Goal: Information Seeking & Learning: Learn about a topic

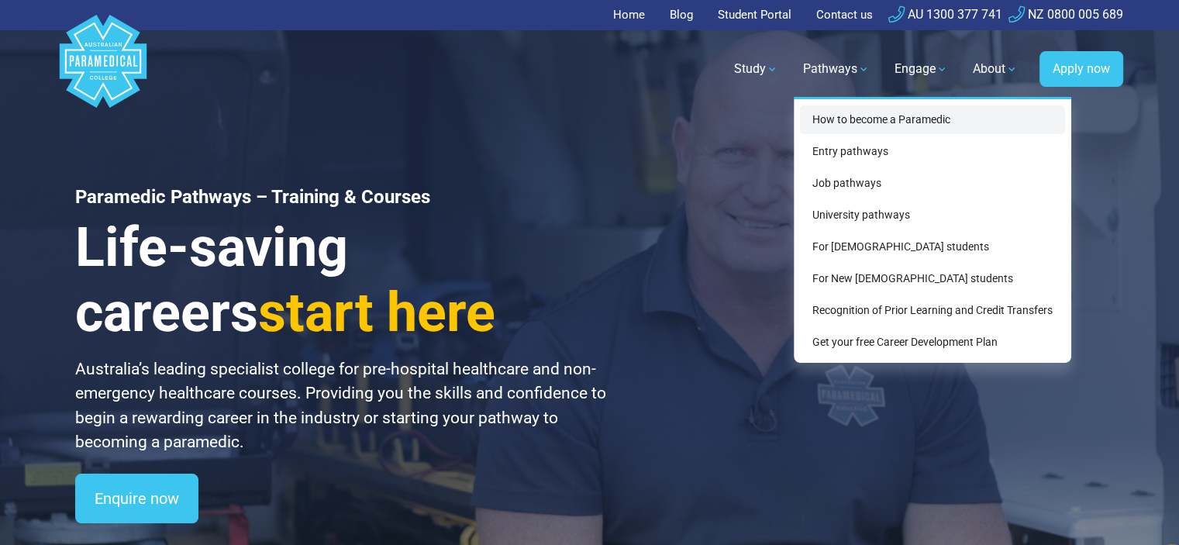
click at [831, 114] on link "How to become a Paramedic" at bounding box center [932, 119] width 265 height 29
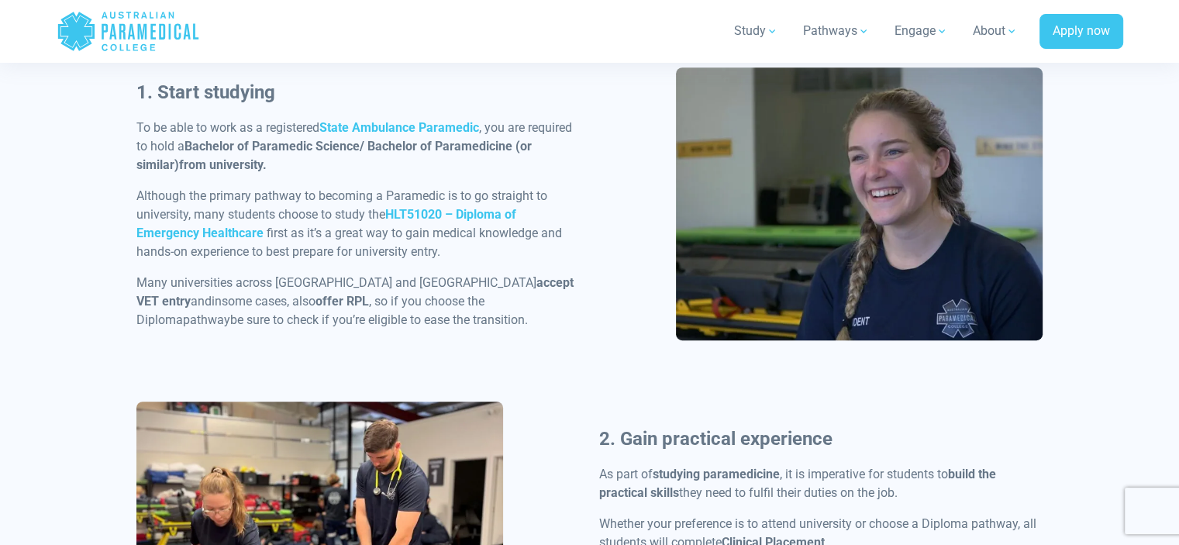
scroll to position [823, 0]
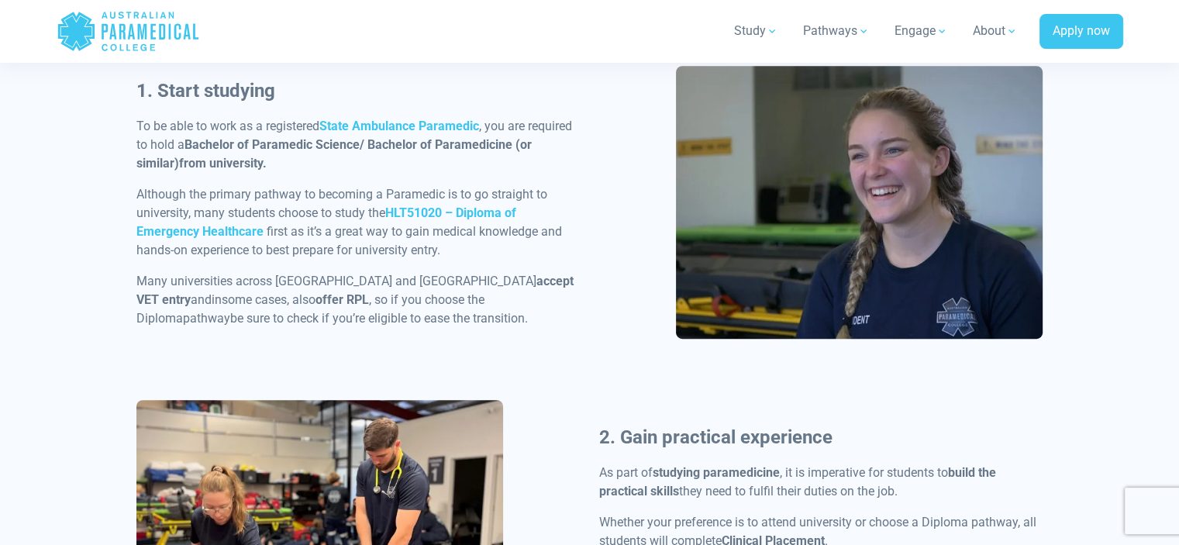
drag, startPoint x: 551, startPoint y: 328, endPoint x: 126, endPoint y: 188, distance: 447.9
click at [126, 188] on div "Becoming a Paramedic in [GEOGRAPHIC_DATA] 1. Start studying To be able to work …" at bounding box center [589, 498] width 1085 height 1141
click at [124, 189] on div "Becoming a Paramedic in [GEOGRAPHIC_DATA] 1. Start studying To be able to work …" at bounding box center [589, 498] width 1085 height 1141
drag, startPoint x: 124, startPoint y: 189, endPoint x: 539, endPoint y: 320, distance: 434.9
click at [539, 320] on div "Becoming a Paramedic in [GEOGRAPHIC_DATA] 1. Start studying To be able to work …" at bounding box center [589, 498] width 1085 height 1141
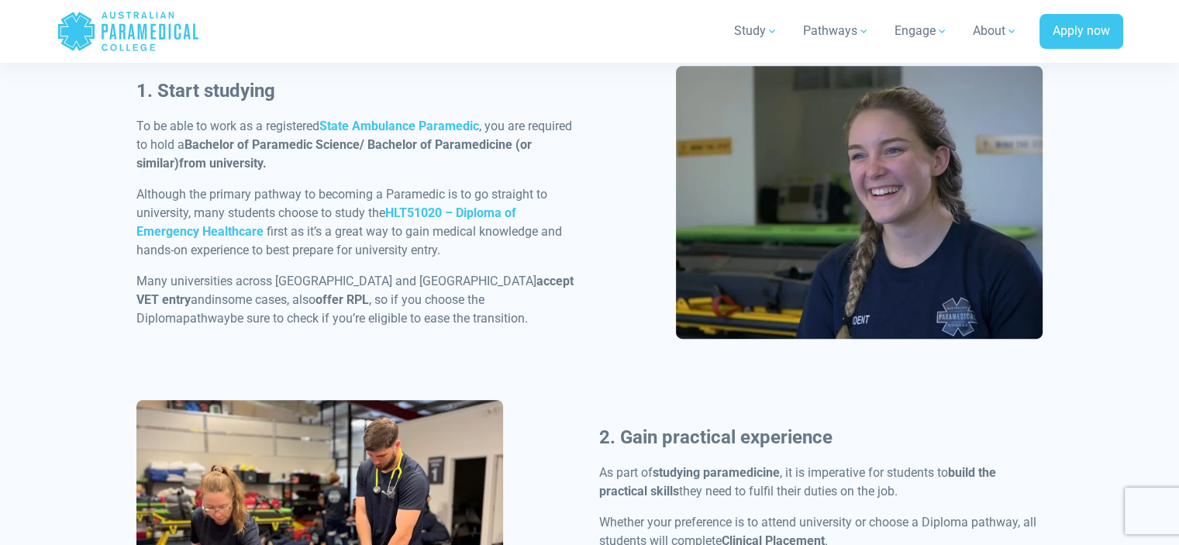
click at [528, 320] on span "be sure to check if you’re eligible to ease the transition." at bounding box center [379, 318] width 298 height 15
drag, startPoint x: 560, startPoint y: 324, endPoint x: 121, endPoint y: 202, distance: 455.3
click at [121, 202] on div "Becoming a Paramedic in [GEOGRAPHIC_DATA] 1. Start studying To be able to work …" at bounding box center [589, 498] width 1085 height 1141
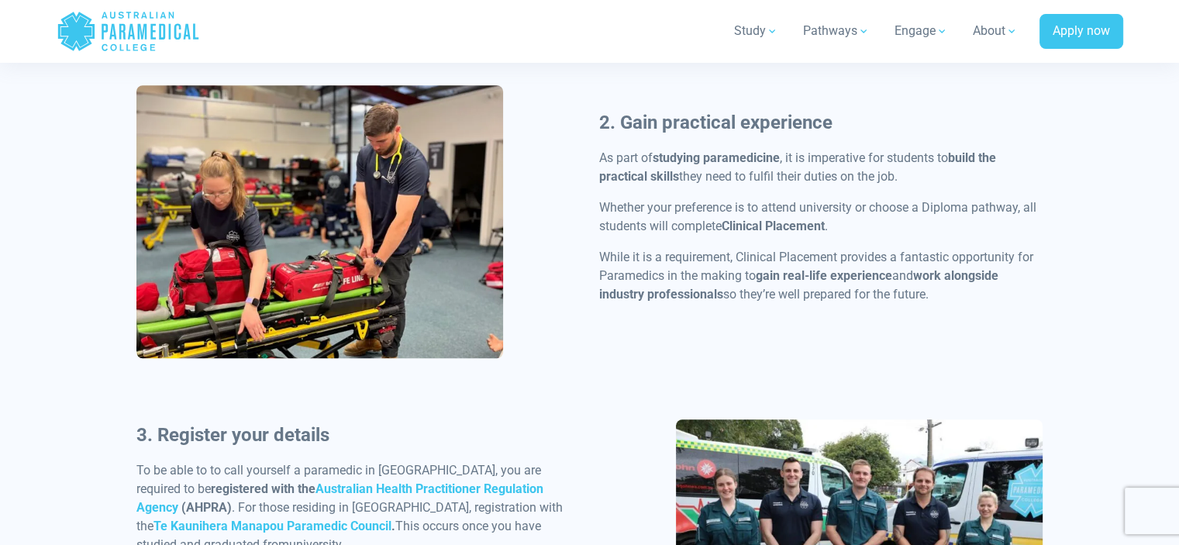
scroll to position [1138, 0]
click at [828, 331] on p at bounding box center [821, 325] width 444 height 19
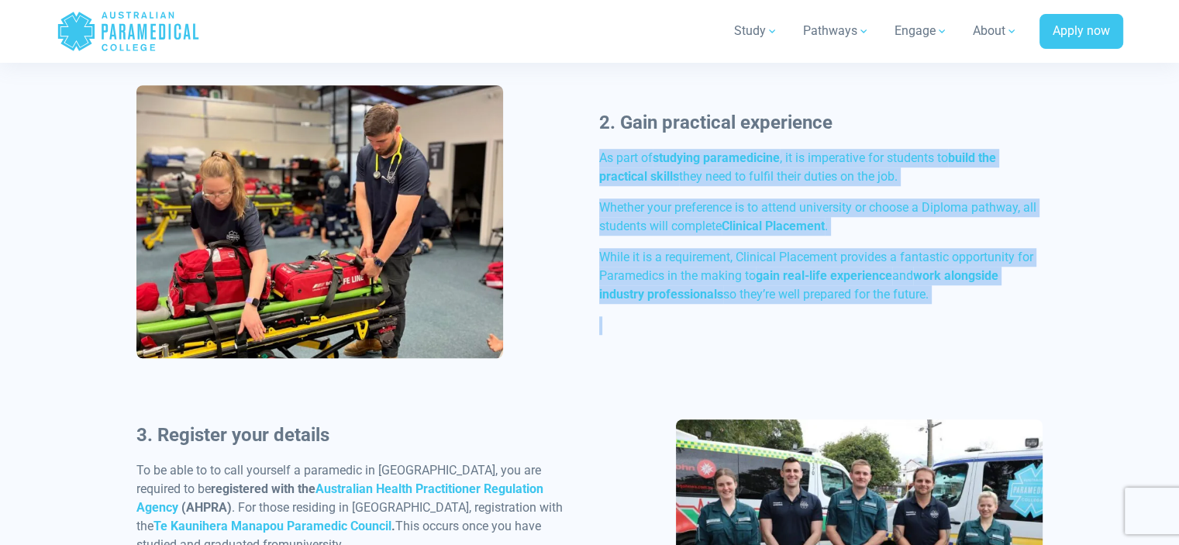
drag, startPoint x: 926, startPoint y: 330, endPoint x: 596, endPoint y: 157, distance: 372.1
click at [596, 157] on div "2. Gain practical experience As part of studying paramedicine , it is imperativ…" at bounding box center [821, 228] width 463 height 239
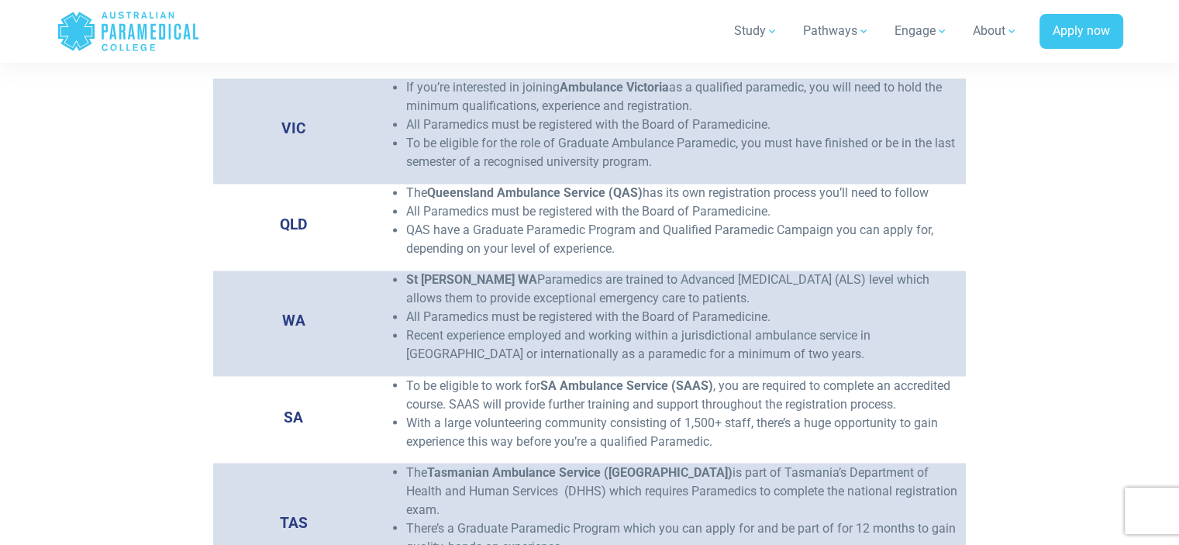
scroll to position [2574, 0]
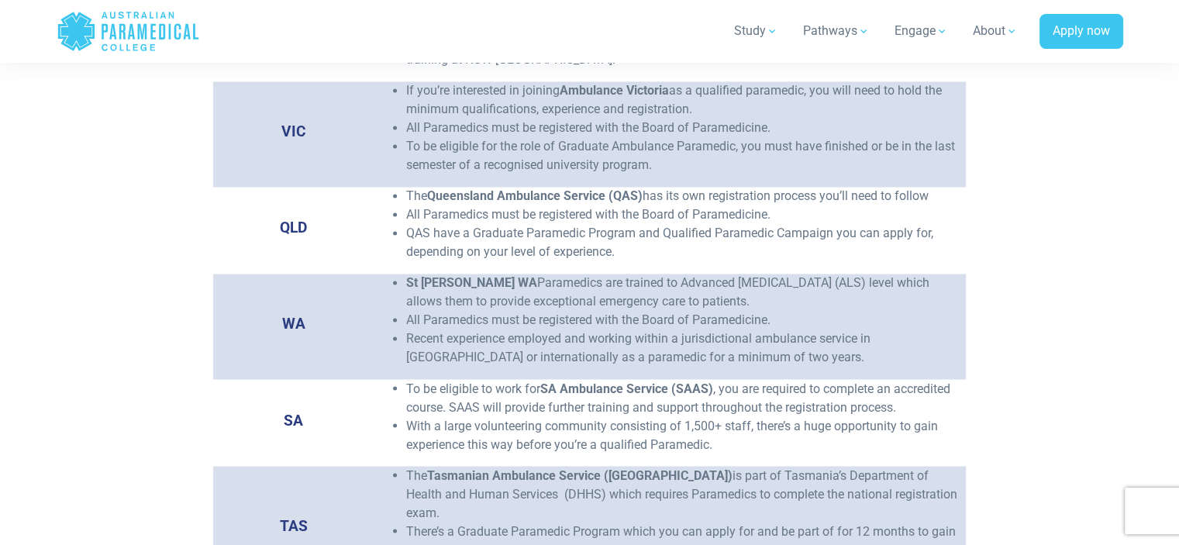
click at [684, 81] on li "If you’re interested in joining Ambulance [PERSON_NAME] as a qualified paramedi…" at bounding box center [682, 99] width 552 height 37
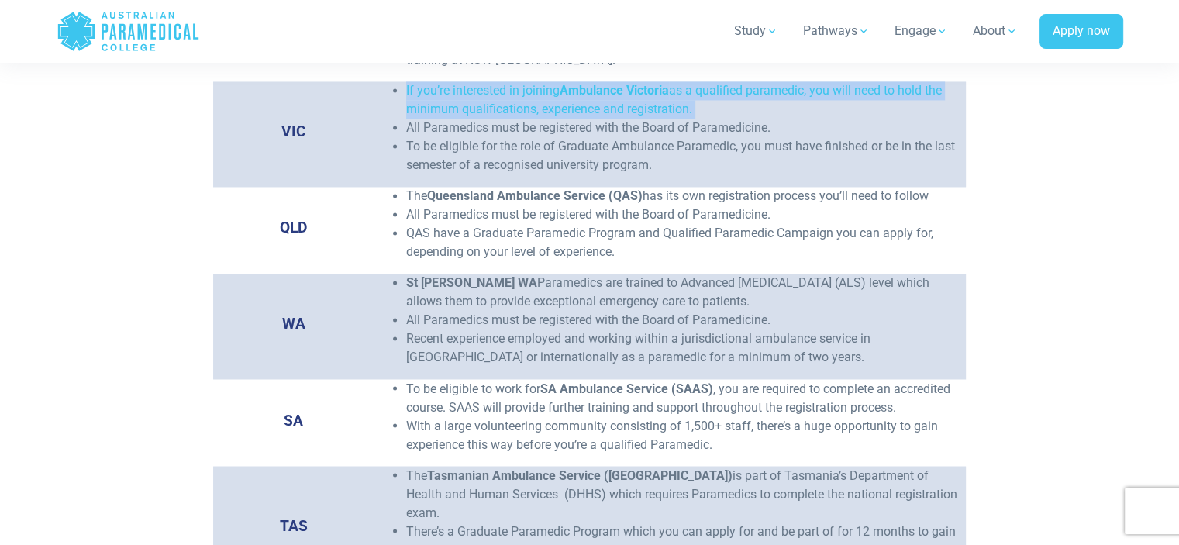
click at [707, 164] on td "If you’re interested in joining Ambulance [PERSON_NAME] as a qualified paramedi…" at bounding box center [670, 133] width 592 height 105
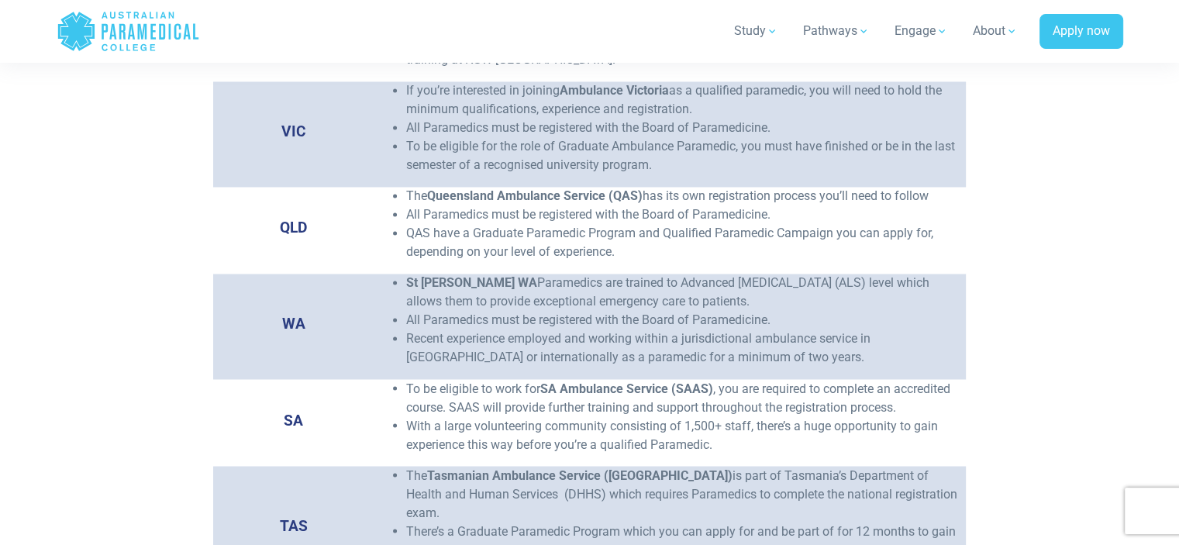
click at [619, 137] on li "To be eligible for the role of Graduate Ambulance Paramedic, you must have fini…" at bounding box center [682, 155] width 552 height 37
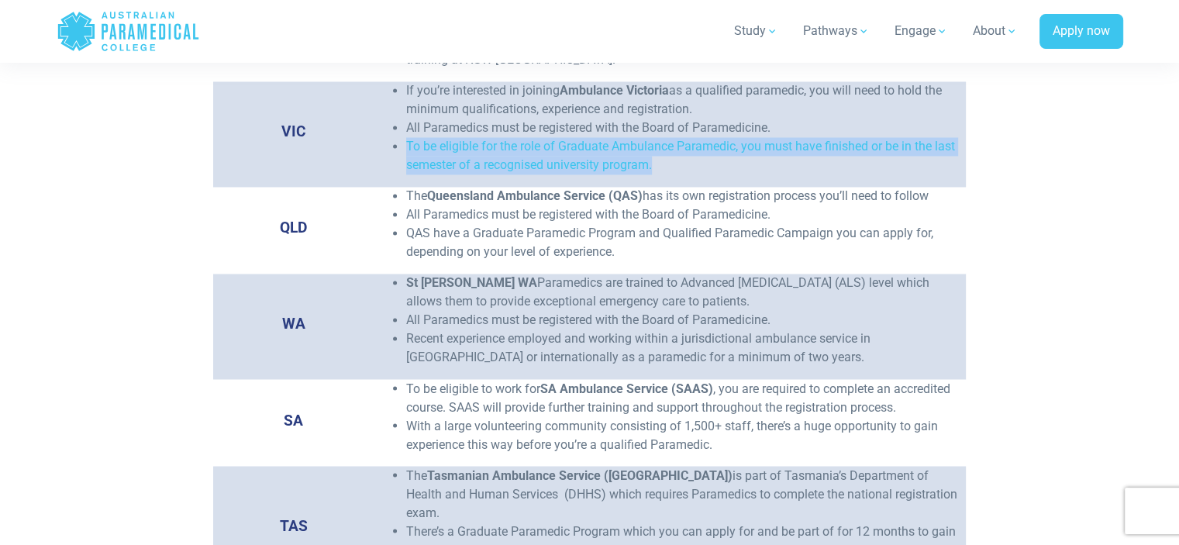
click at [613, 119] on li "All Paramedics must be registered with the Board of Paramedicine." at bounding box center [682, 128] width 552 height 19
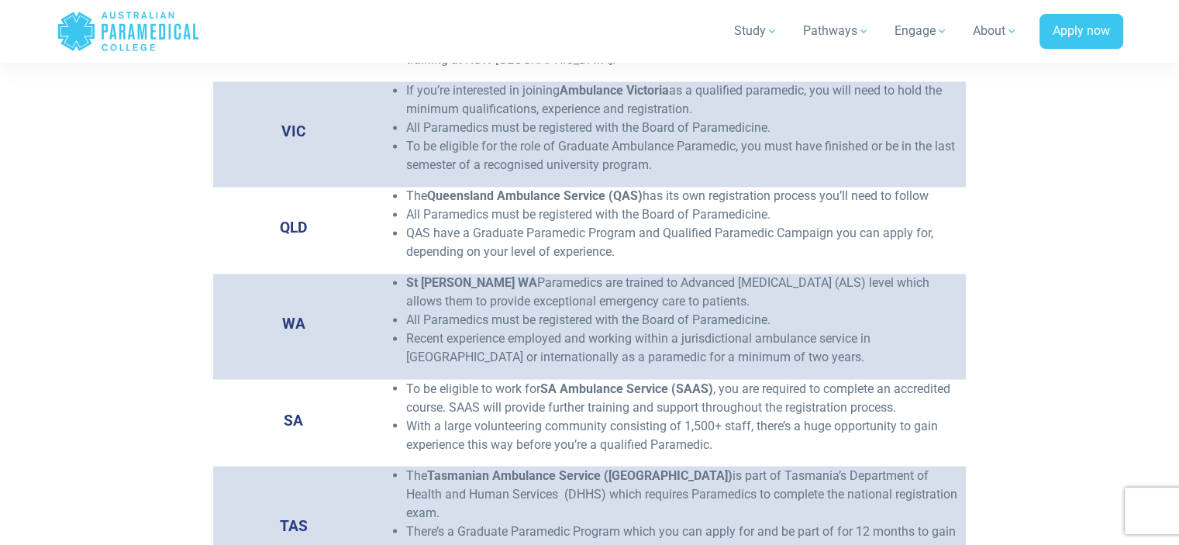
click at [613, 119] on li "All Paramedics must be registered with the Board of Paramedicine." at bounding box center [682, 128] width 552 height 19
click at [622, 137] on li "To be eligible for the role of Graduate Ambulance Paramedic, you must have fini…" at bounding box center [682, 155] width 552 height 37
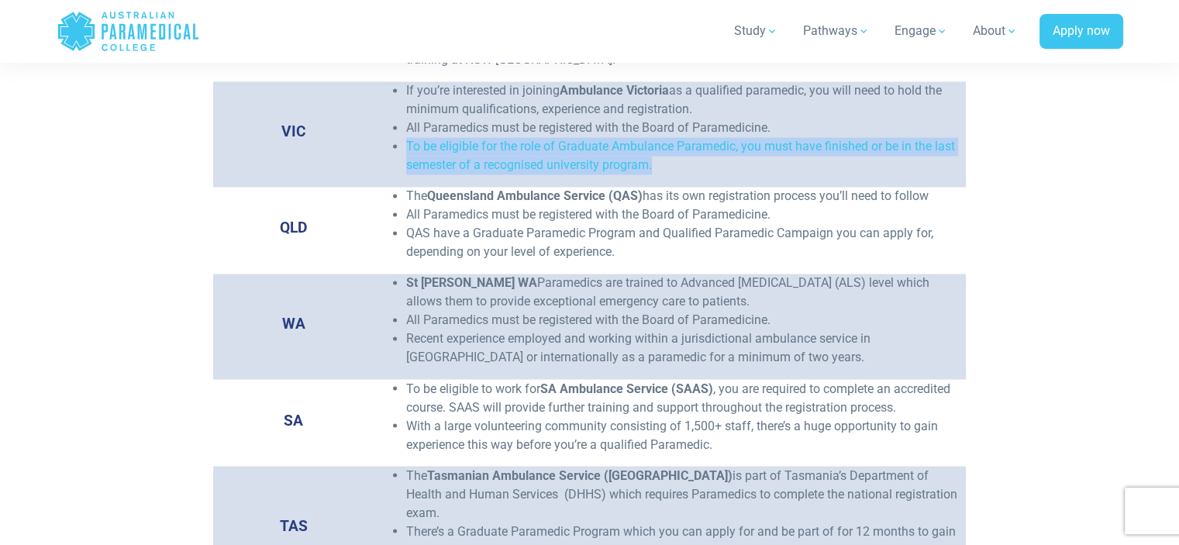
click at [629, 140] on li "To be eligible for the role of Graduate Ambulance Paramedic, you must have fini…" at bounding box center [682, 155] width 552 height 37
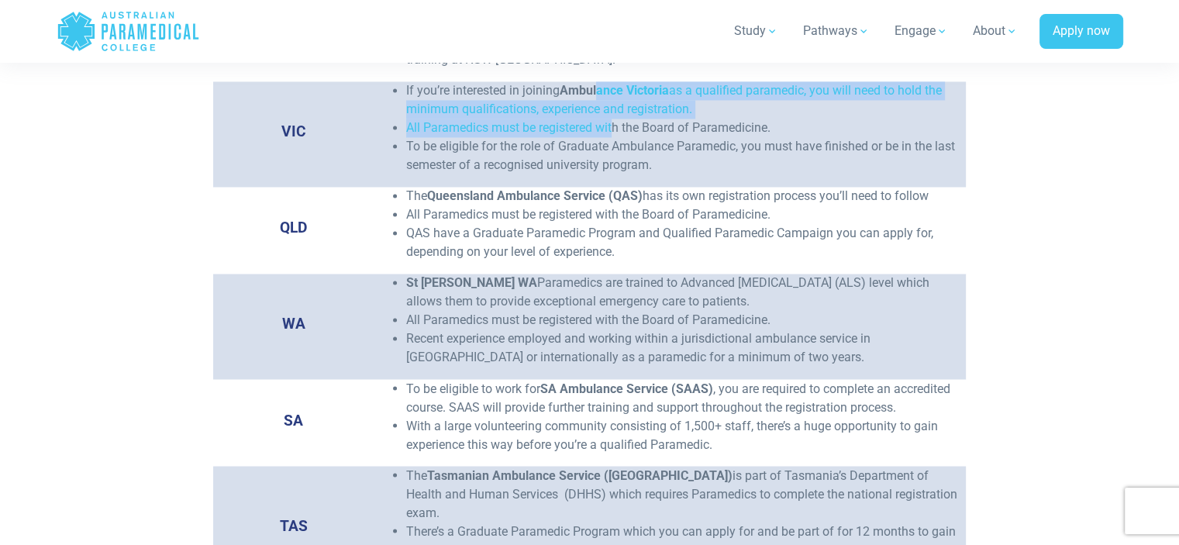
drag, startPoint x: 565, startPoint y: 77, endPoint x: 578, endPoint y: 134, distance: 58.7
click at [578, 134] on ul "If you’re interested in joining Ambulance [PERSON_NAME] as a qualified paramedi…" at bounding box center [669, 127] width 577 height 93
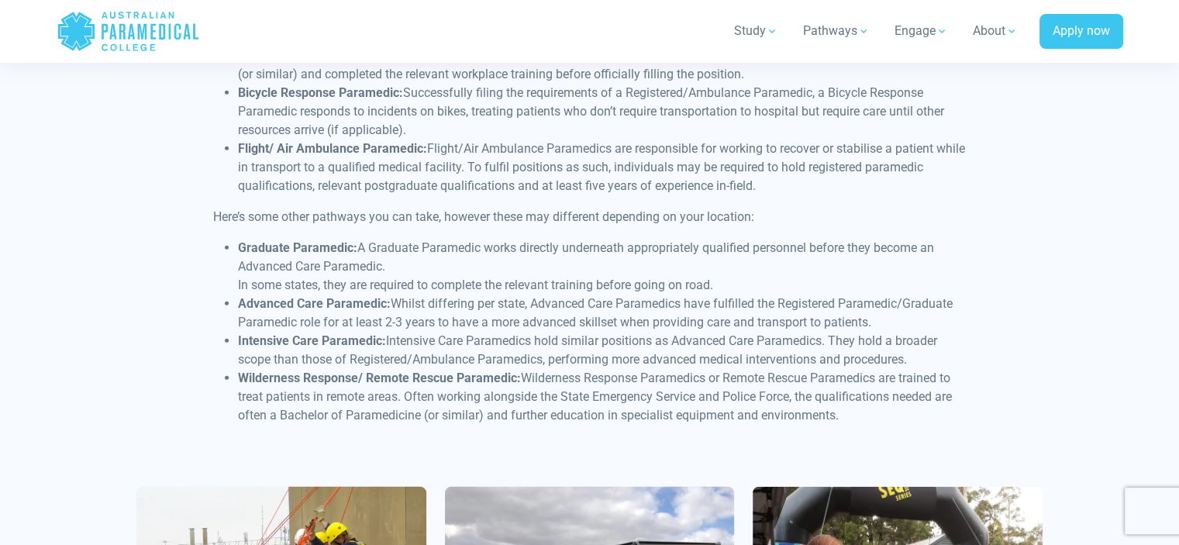
scroll to position [3891, 0]
drag, startPoint x: 760, startPoint y: 109, endPoint x: 552, endPoint y: 70, distance: 211.3
click at [552, 140] on li "Flight/ Air Ambulance Paramedic: Flight/Air Ambulance Paramedics are responsibl…" at bounding box center [602, 168] width 728 height 56
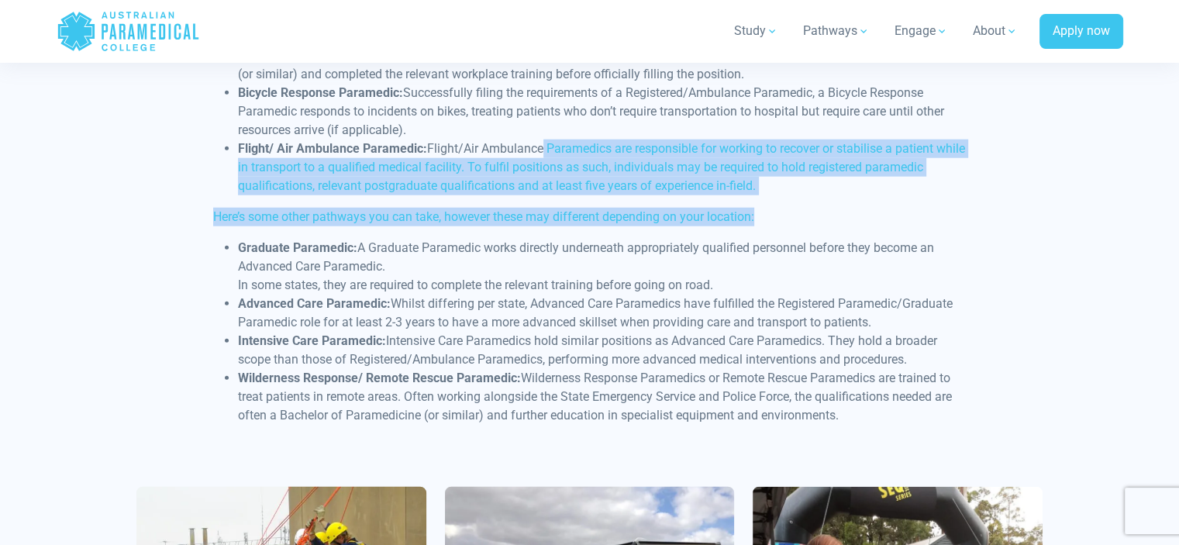
drag, startPoint x: 539, startPoint y: 78, endPoint x: 799, endPoint y: 124, distance: 264.6
click at [799, 124] on div "All Paramedics are highly trained, first-contact health workers who deliver out…" at bounding box center [589, 192] width 771 height 490
click at [783, 140] on li "Flight/ Air Ambulance Paramedic: Flight/Air Ambulance Paramedics are responsibl…" at bounding box center [602, 168] width 728 height 56
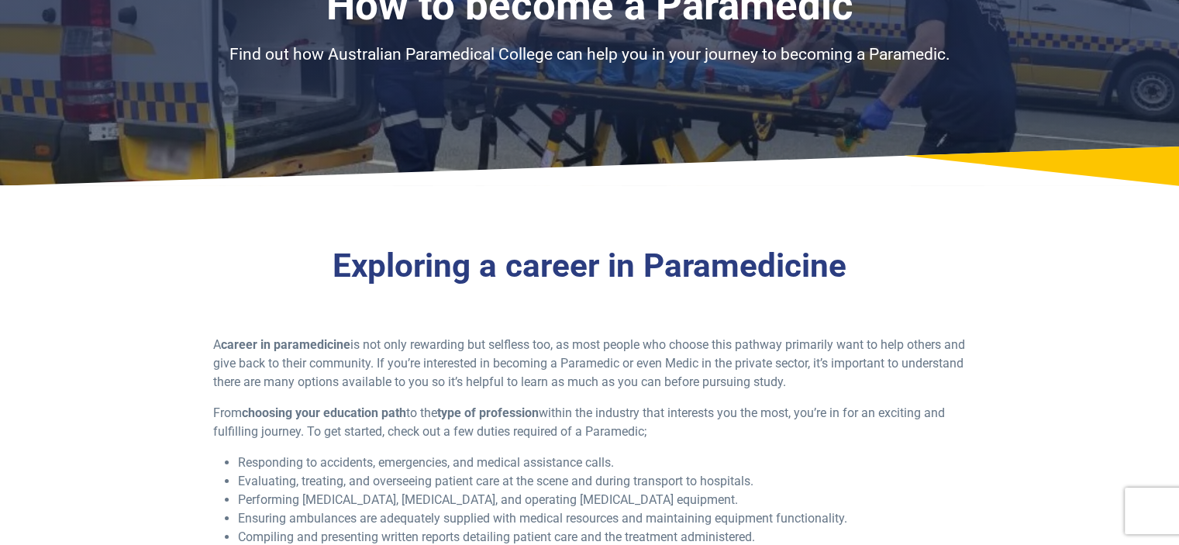
scroll to position [0, 0]
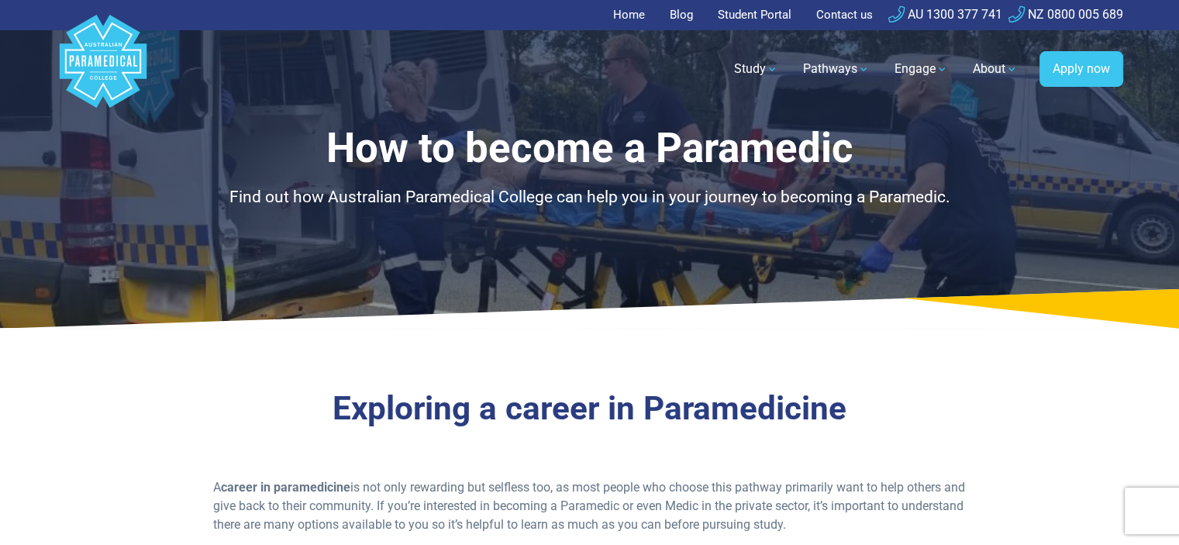
click at [627, 18] on link "Home" at bounding box center [633, 15] width 41 height 30
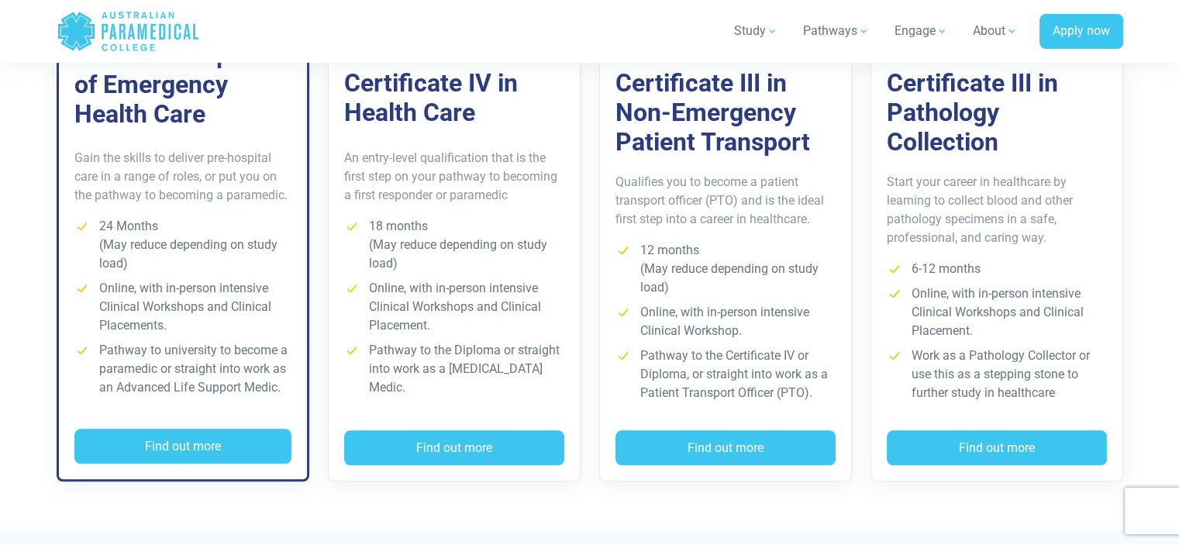
scroll to position [1247, 0]
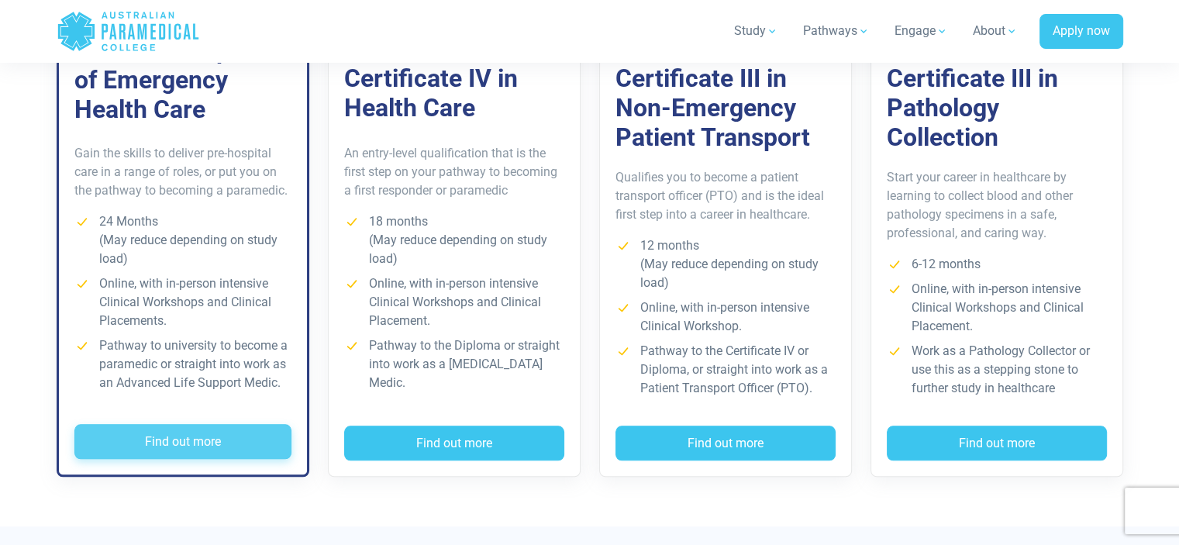
click at [119, 446] on button "Find out more" at bounding box center [182, 442] width 217 height 36
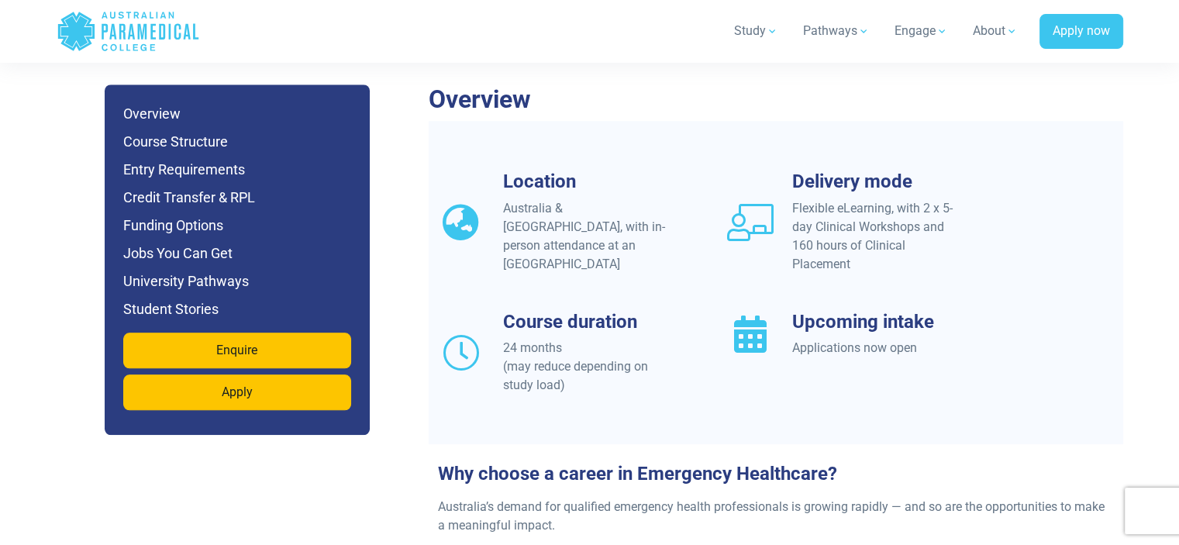
scroll to position [1361, 0]
click at [161, 214] on h6 "Funding Options" at bounding box center [237, 225] width 228 height 22
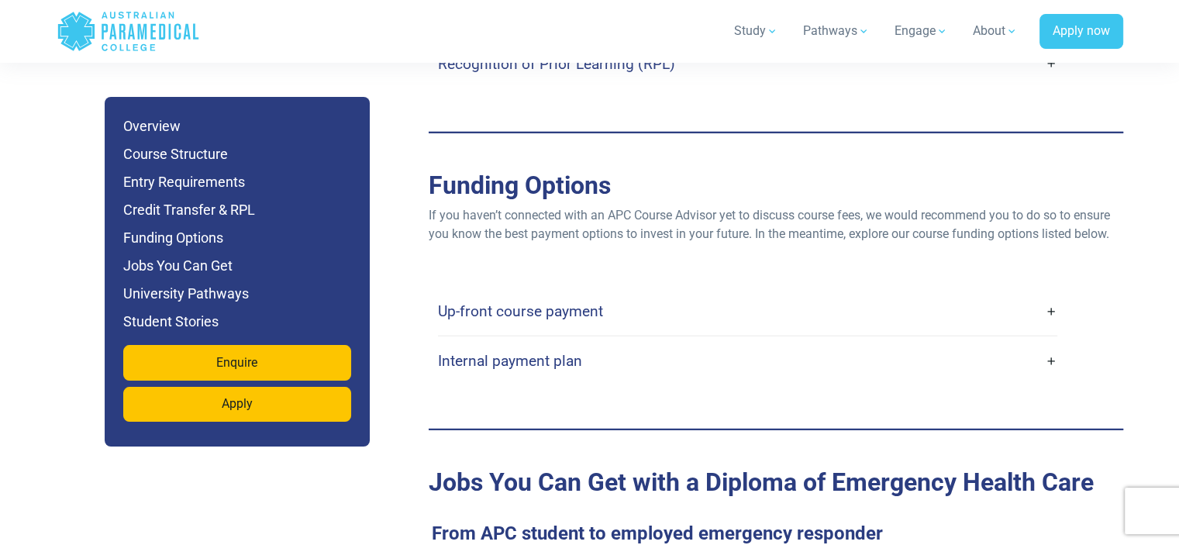
scroll to position [4775, 0]
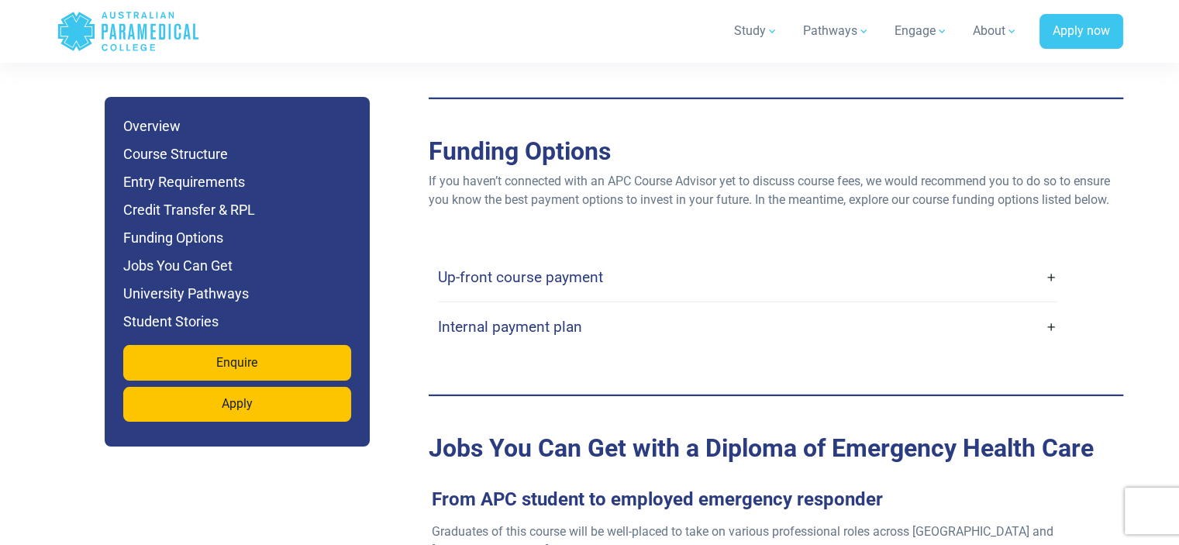
click at [616, 259] on link "Up-front course payment" at bounding box center [747, 277] width 619 height 36
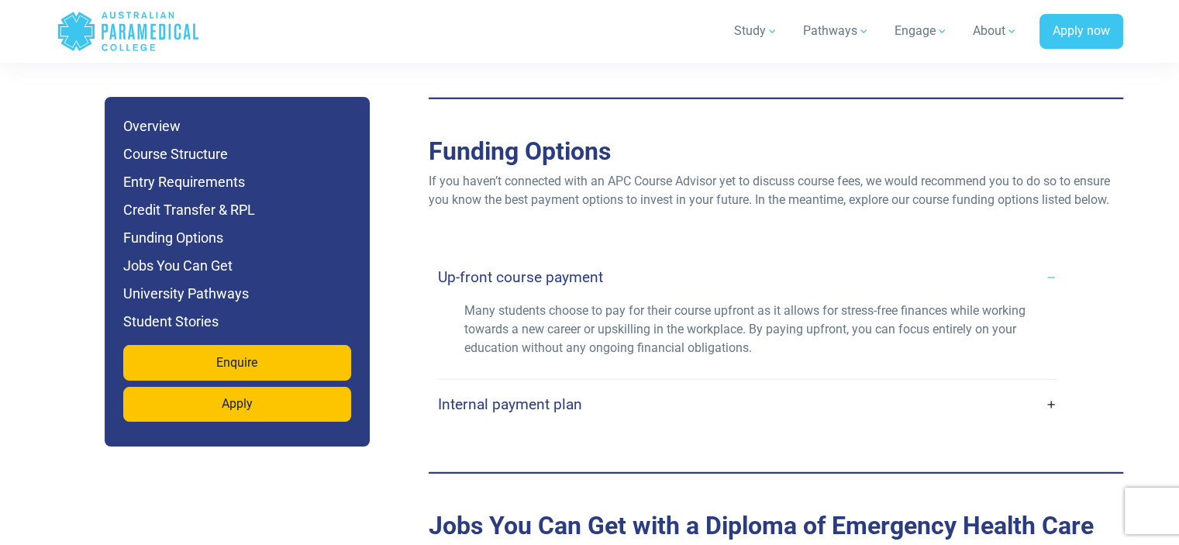
click at [608, 386] on link "Internal payment plan" at bounding box center [747, 404] width 619 height 36
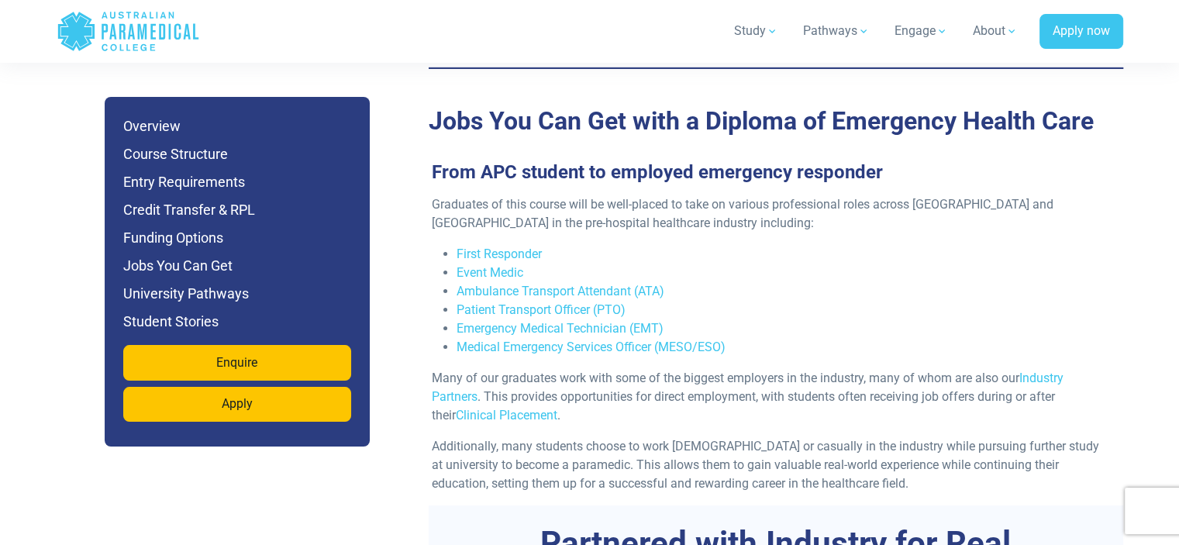
scroll to position [5324, 0]
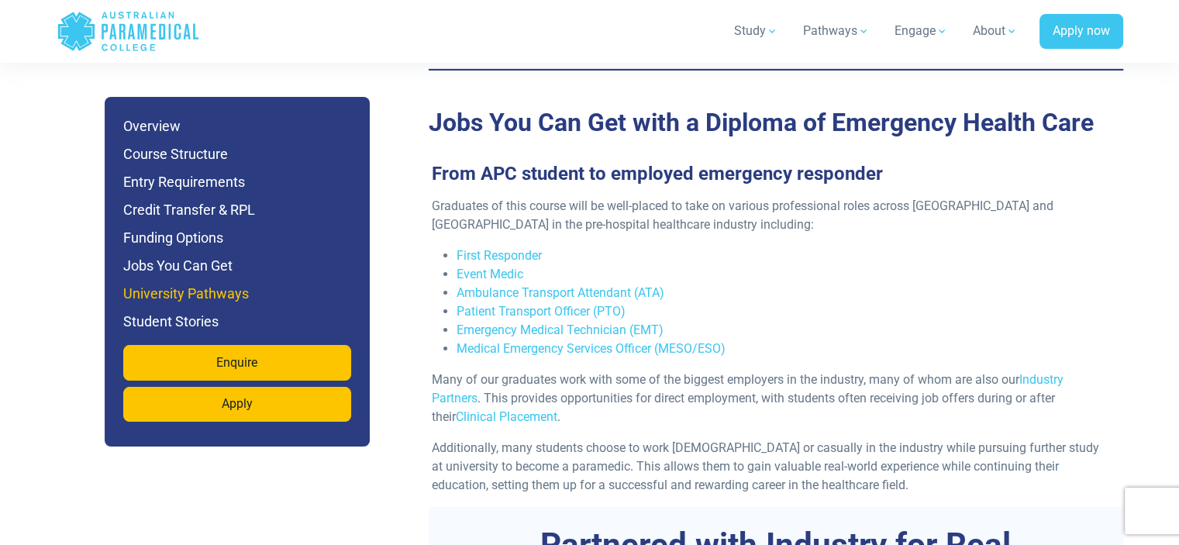
click at [188, 293] on h6 "University Pathways" at bounding box center [237, 294] width 228 height 22
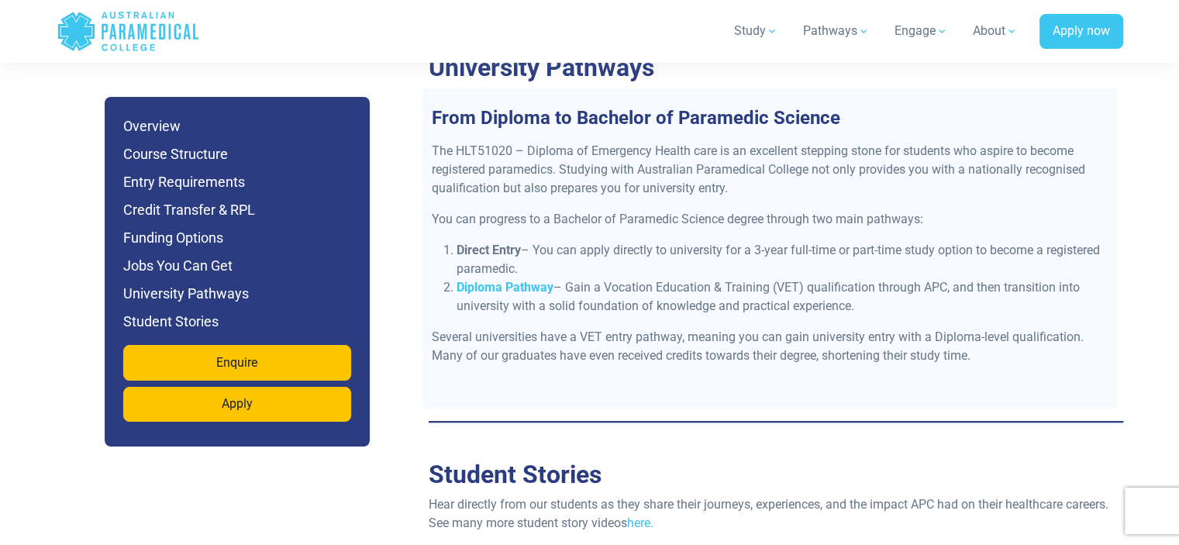
scroll to position [6546, 0]
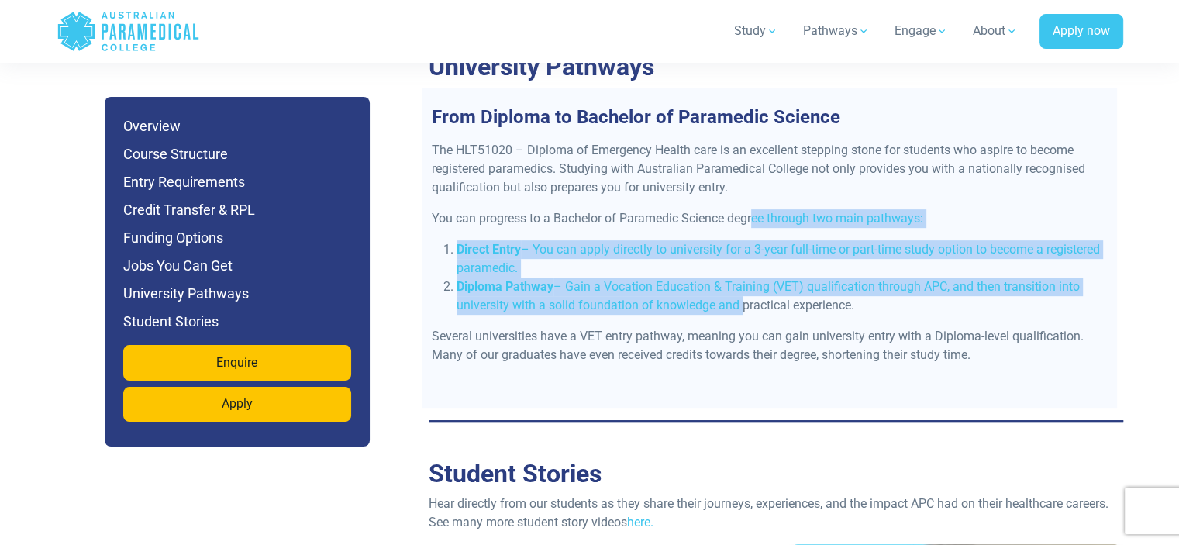
drag, startPoint x: 752, startPoint y: 140, endPoint x: 735, endPoint y: 222, distance: 83.2
click at [735, 222] on div "The HLT51020 – Diploma of Emergency Health care is an excellent stepping stone …" at bounding box center [769, 274] width 695 height 267
click at [735, 278] on li "Diploma Pathway – Gain a Vocation Education & Training (VET) qualification thro…" at bounding box center [782, 296] width 651 height 37
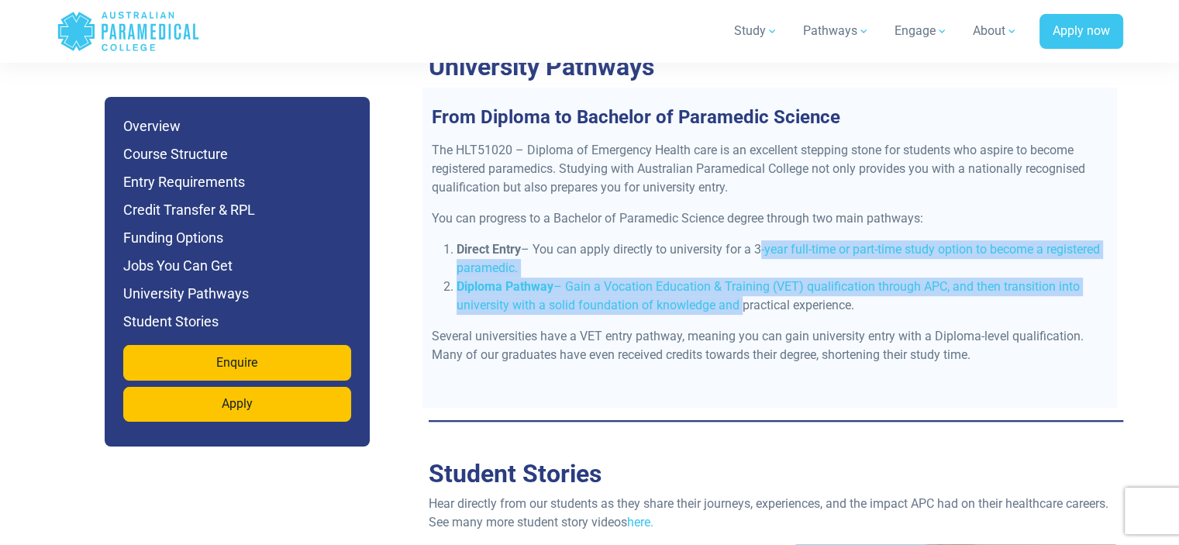
drag, startPoint x: 757, startPoint y: 166, endPoint x: 738, endPoint y: 221, distance: 58.1
click at [738, 240] on ol "Direct Entry – You can apply directly to university for a 3-year full-time or p…" at bounding box center [770, 277] width 676 height 74
click at [760, 240] on li "Direct Entry – You can apply directly to university for a 3-year full-time or p…" at bounding box center [782, 258] width 651 height 37
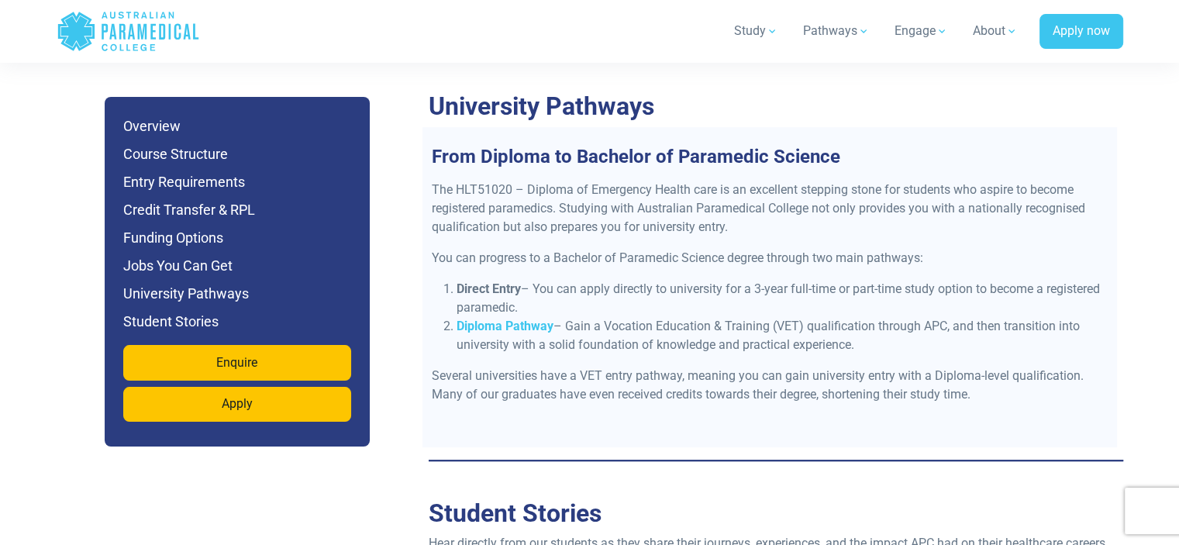
scroll to position [6511, 0]
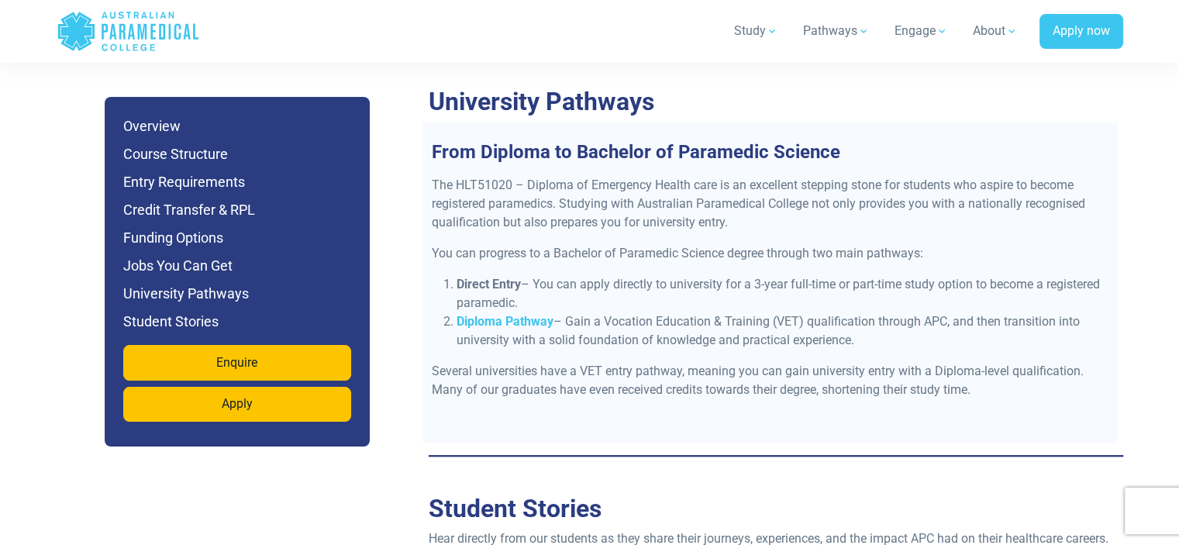
drag, startPoint x: 757, startPoint y: 203, endPoint x: 763, endPoint y: 221, distance: 18.9
click at [763, 275] on li "Direct Entry – You can apply directly to university for a 3-year full-time or p…" at bounding box center [782, 293] width 651 height 37
click at [764, 275] on li "Direct Entry – You can apply directly to university for a 3-year full-time or p…" at bounding box center [782, 293] width 651 height 37
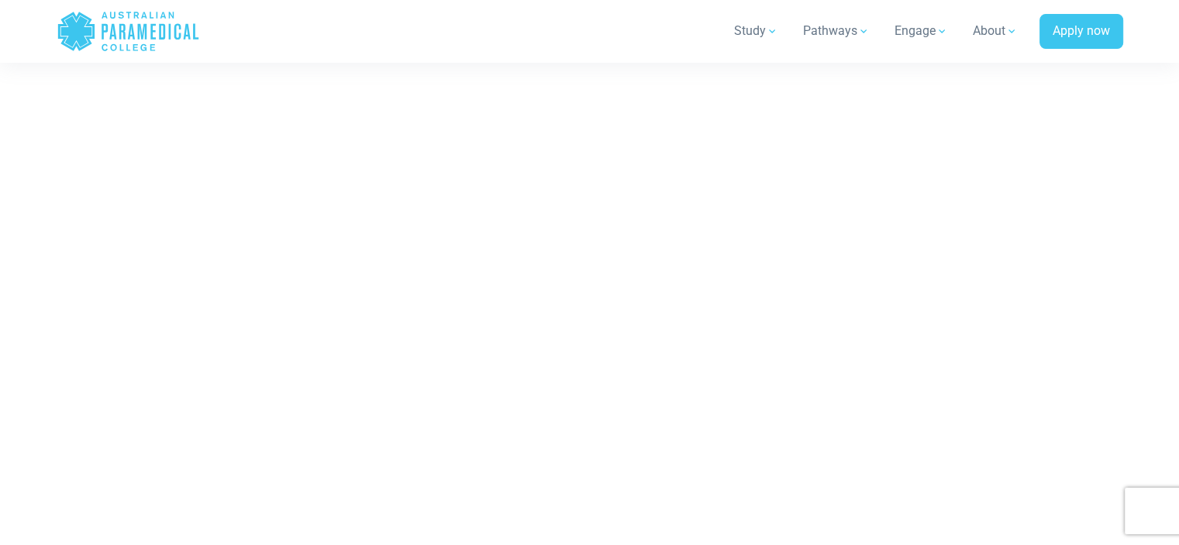
scroll to position [9724, 0]
